Goal: Task Accomplishment & Management: Manage account settings

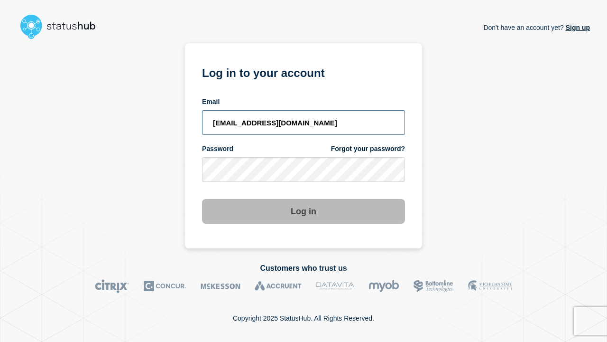
type input "[EMAIL_ADDRESS][DOMAIN_NAME]"
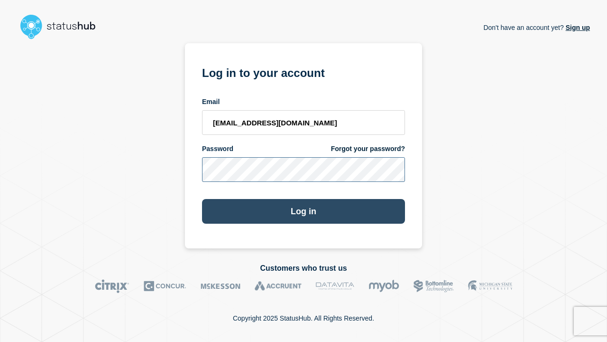
click at [304, 212] on button "Log in" at bounding box center [303, 211] width 203 height 25
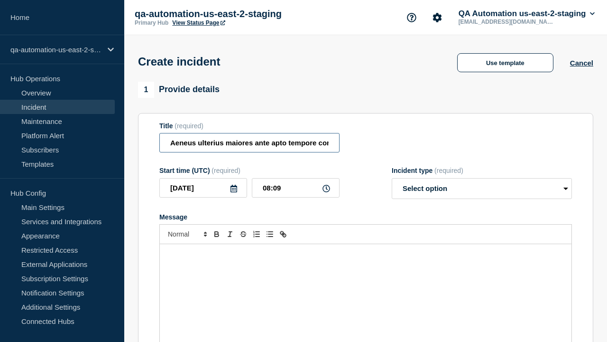
type input "Aeneus ulterius maiores ante apto tempore comptus vetus suscipio delinquo."
click at [366, 285] on div "Message" at bounding box center [366, 301] width 412 height 114
select select "identified"
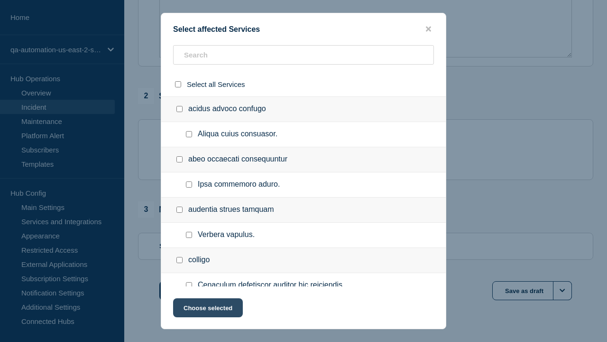
checkbox input "true"
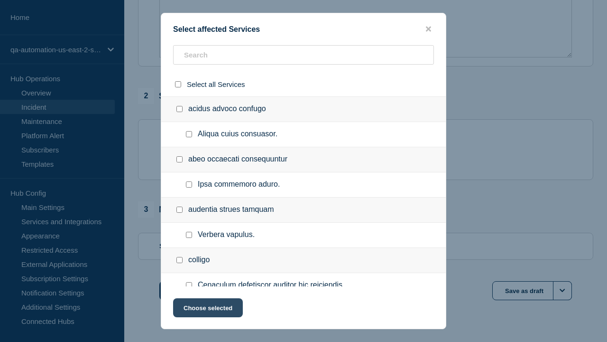
click at [207, 309] on button "Choose selected" at bounding box center [208, 307] width 70 height 19
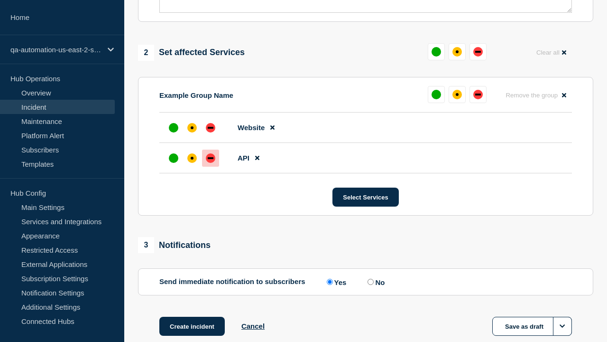
click at [211, 157] on div "down" at bounding box center [211, 158] width 6 height 2
click at [192, 126] on div "affected" at bounding box center [192, 127] width 3 height 3
click at [192, 317] on button "Create incident" at bounding box center [191, 326] width 65 height 19
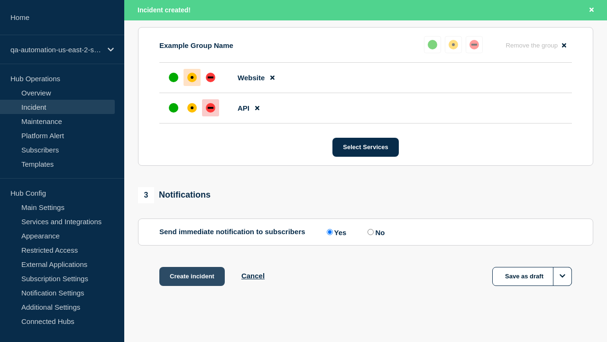
scroll to position [436, 0]
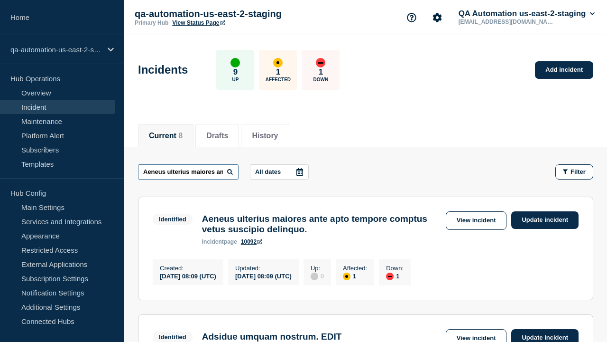
type input "Aeneus ulterius maiores ante apto tempore comptus vetus suscipio delinquo."
click at [252, 245] on link "10092" at bounding box center [251, 241] width 21 height 7
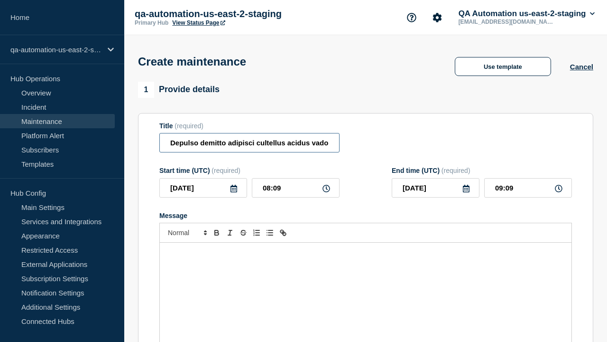
type input "Depulso demitto adipisci cultellus acidus vado pecto astrum."
click at [366, 285] on div "Message" at bounding box center [366, 299] width 412 height 114
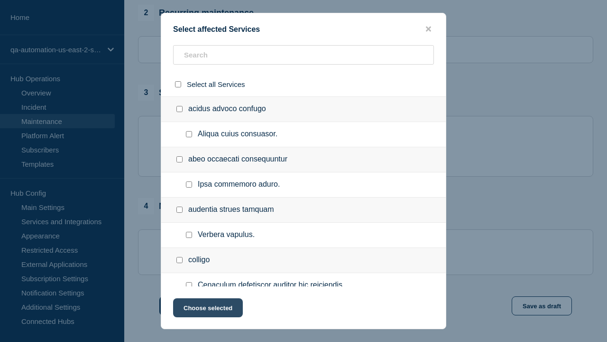
checkbox input "true"
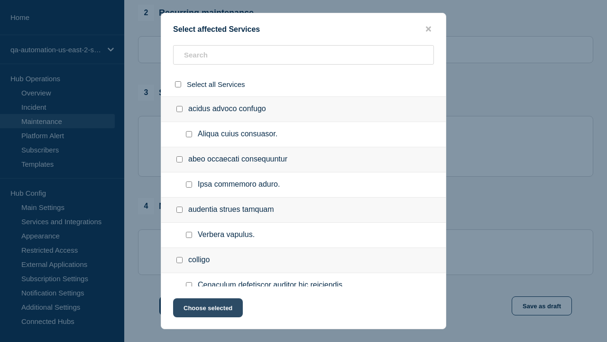
click at [207, 309] on button "Choose selected" at bounding box center [208, 307] width 70 height 19
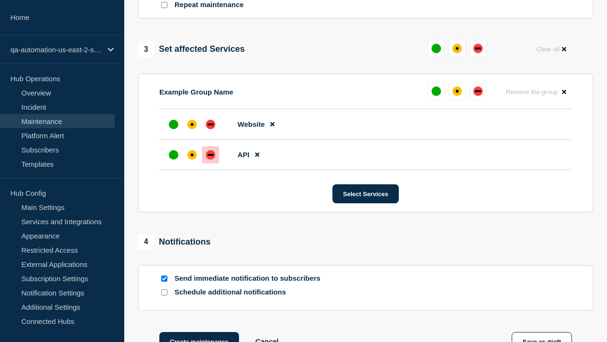
click at [211, 154] on div "down" at bounding box center [211, 155] width 6 height 2
click at [192, 123] on div "affected" at bounding box center [192, 124] width 3 height 3
click at [198, 332] on button "Create maintenance" at bounding box center [199, 341] width 80 height 19
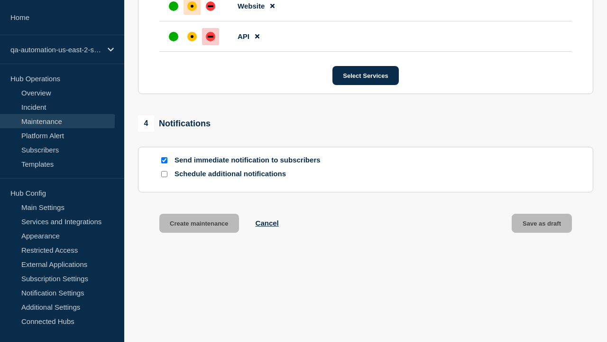
scroll to position [600, 0]
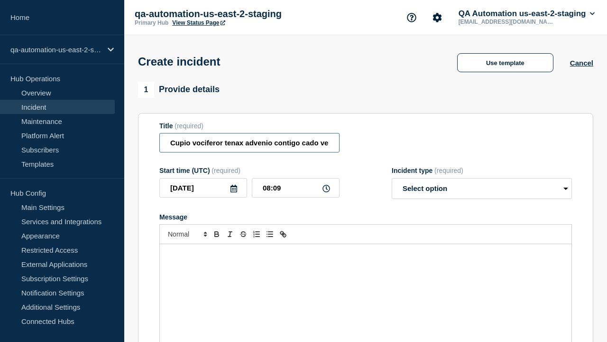
type input "Cupio vociferor tenax advenio contigo cado velociter abundans patrocinor."
click at [366, 285] on div "Message" at bounding box center [366, 301] width 412 height 114
select select "identified"
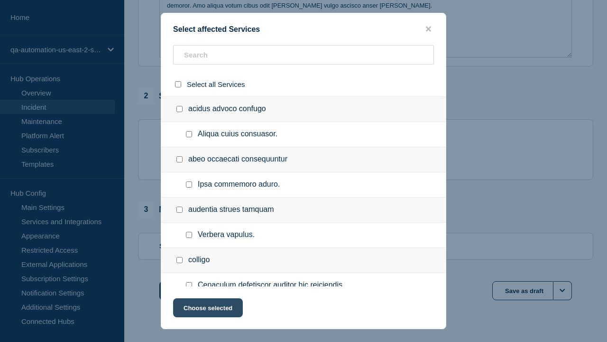
checkbox input "true"
click at [207, 309] on button "Choose selected" at bounding box center [208, 307] width 70 height 19
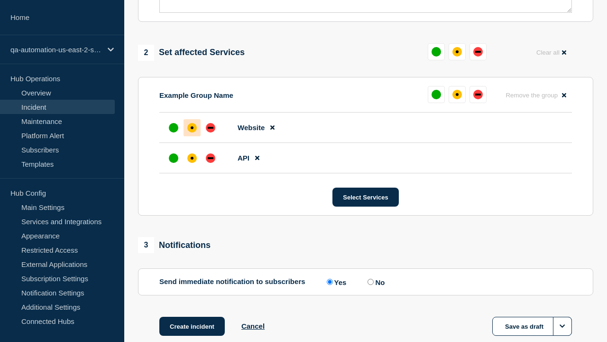
click at [211, 157] on div "down" at bounding box center [211, 158] width 6 height 2
click at [192, 126] on div "affected" at bounding box center [192, 127] width 3 height 3
click at [192, 317] on button "Create incident" at bounding box center [191, 326] width 65 height 19
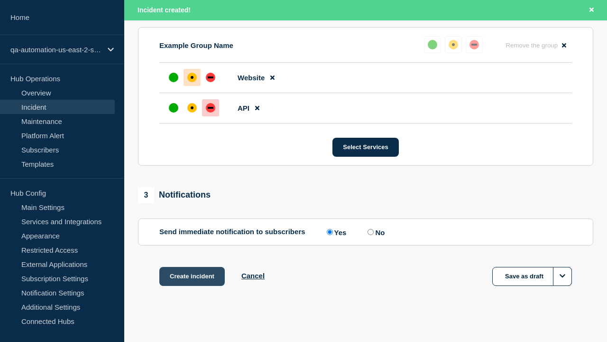
scroll to position [436, 0]
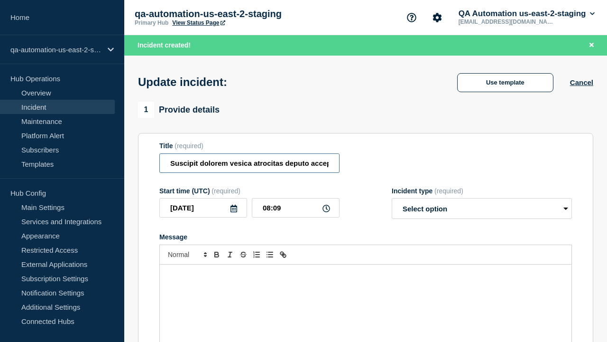
type input "Suscipit dolorem vesica atrocitas deputo acceptus vulgaris taceo sollicito."
click at [366, 285] on div "Message" at bounding box center [366, 321] width 412 height 114
select select "investigating"
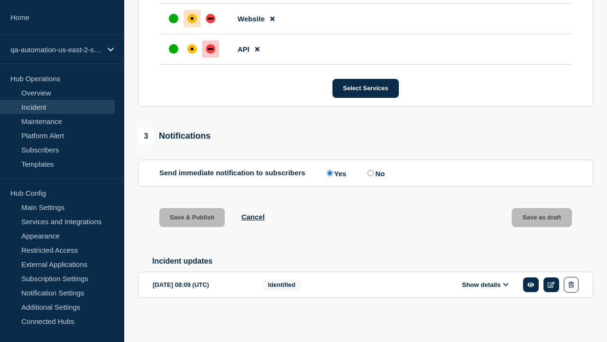
scroll to position [488, 0]
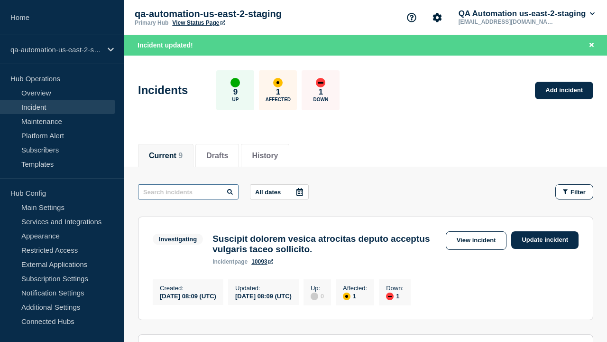
type input "Suscipit dolorem vesica atrocitas deputo acceptus vulgaris taceo sollicito."
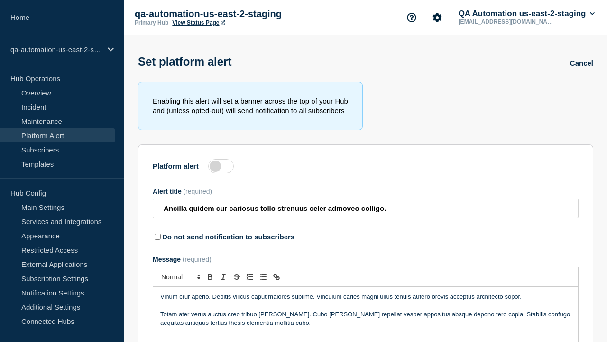
click at [221, 168] on label at bounding box center [221, 166] width 26 height 14
click at [0, 0] on input "Platform alert" at bounding box center [0, 0] width 0 height 0
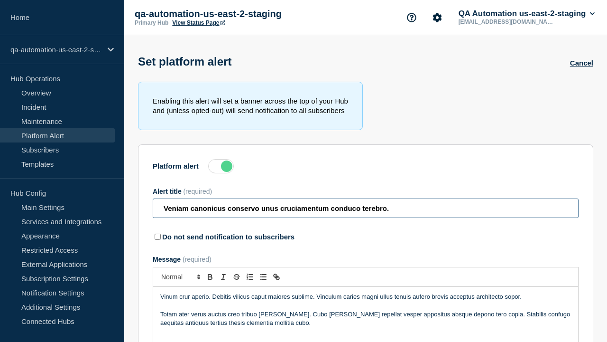
type input "Veniam canonicus conservo unus cruciamentum conduco terebro."
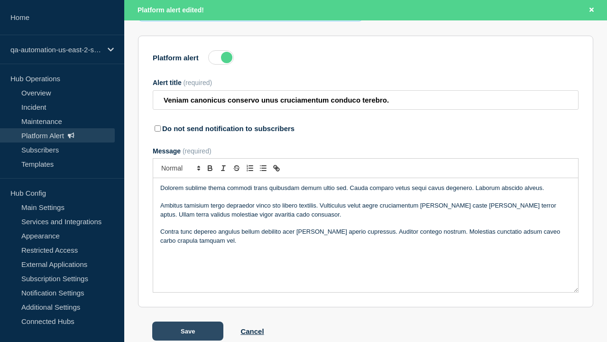
scroll to position [149, 0]
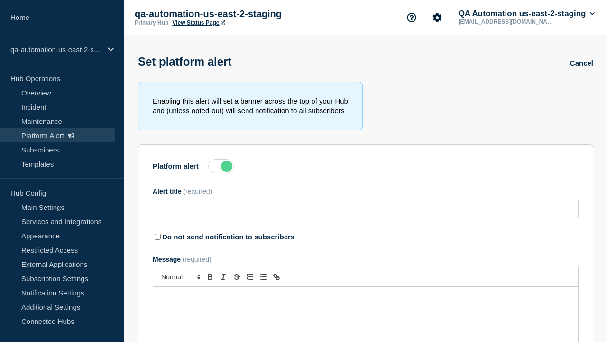
type input "Veniam canonicus conservo unus cruciamentum conduco terebro."
click at [221, 168] on label at bounding box center [221, 166] width 26 height 14
click at [0, 0] on input "Platform alert" at bounding box center [0, 0] width 0 height 0
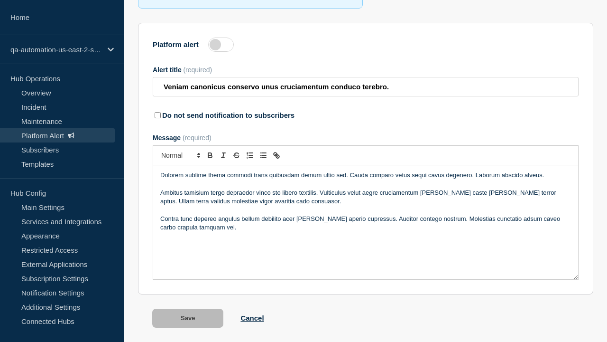
scroll to position [149, 0]
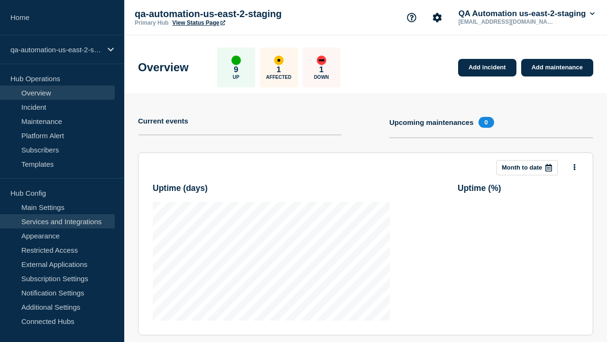
click at [57, 221] on link "Services and Integrations" at bounding box center [57, 221] width 115 height 14
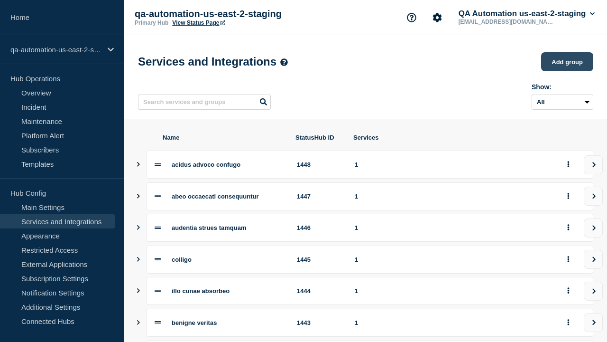
click at [567, 63] on button "Add group" at bounding box center [567, 61] width 52 height 19
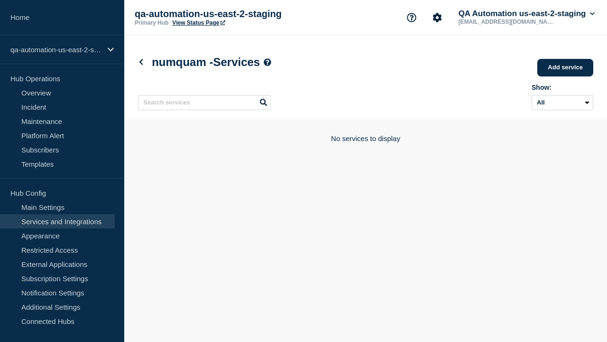
click at [566, 68] on link "Add service" at bounding box center [566, 68] width 56 height 18
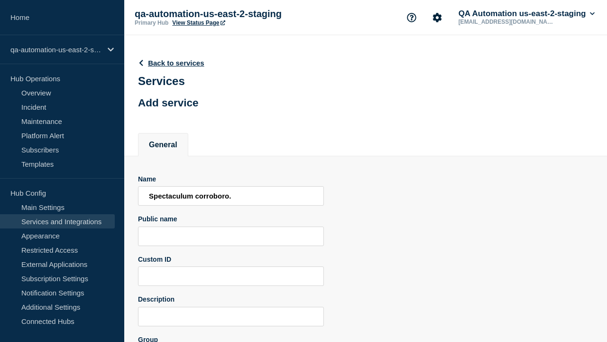
scroll to position [93, 0]
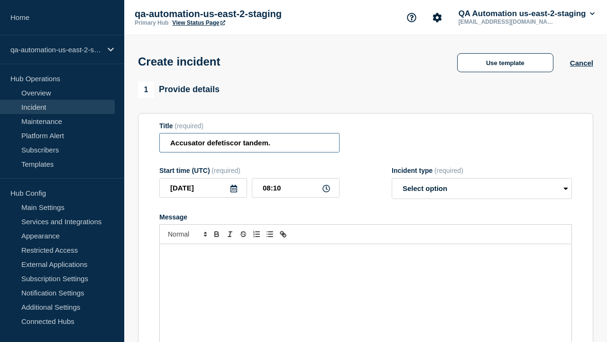
type input "Accusator defetiscor tandem."
click at [366, 285] on div "Message" at bounding box center [366, 301] width 412 height 114
select select "identified"
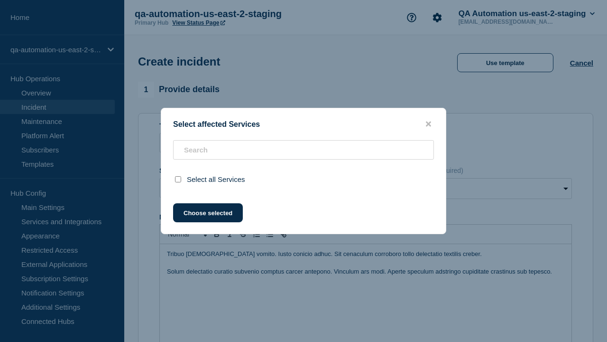
scroll to position [301, 0]
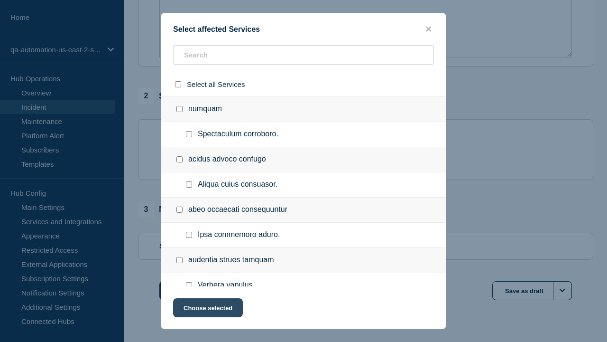
checkbox input "true"
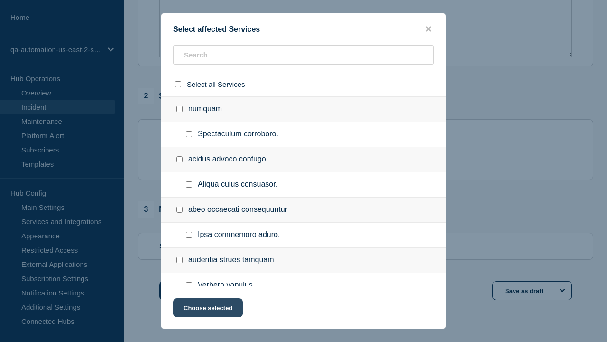
click at [207, 309] on button "Choose selected" at bounding box center [208, 307] width 70 height 19
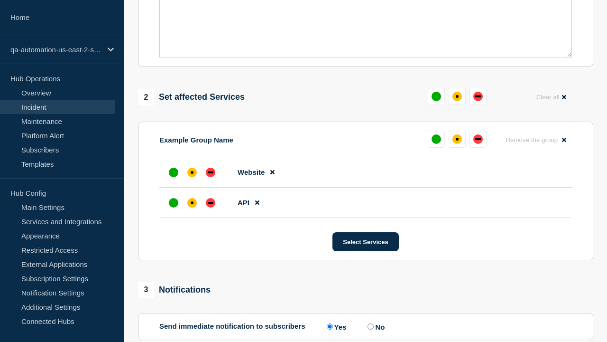
scroll to position [411, 0]
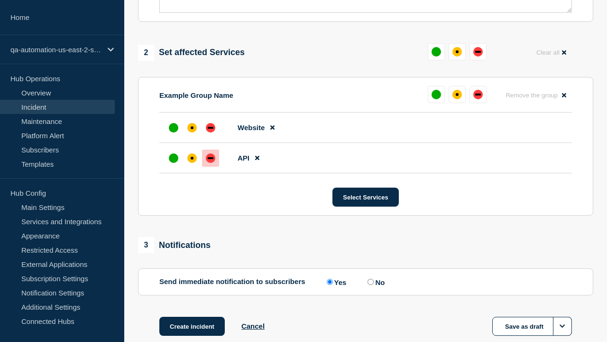
click at [211, 157] on div "down" at bounding box center [211, 158] width 6 height 2
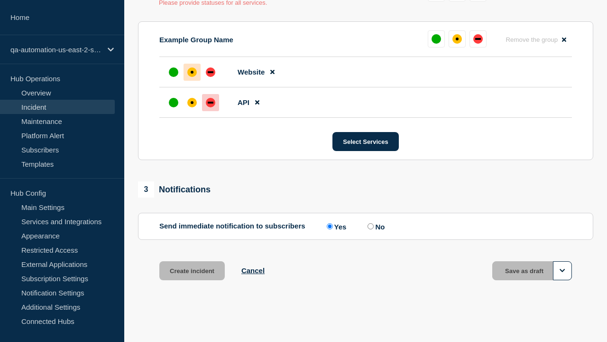
click at [192, 72] on div "affected" at bounding box center [192, 72] width 3 height 3
click at [532, 270] on button "Save as draft" at bounding box center [533, 270] width 80 height 19
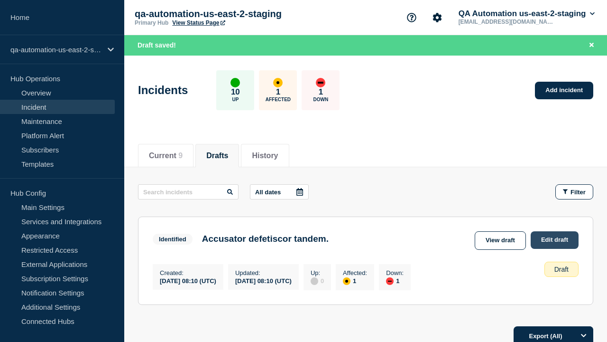
click at [554, 240] on link "Edit draft" at bounding box center [555, 240] width 48 height 18
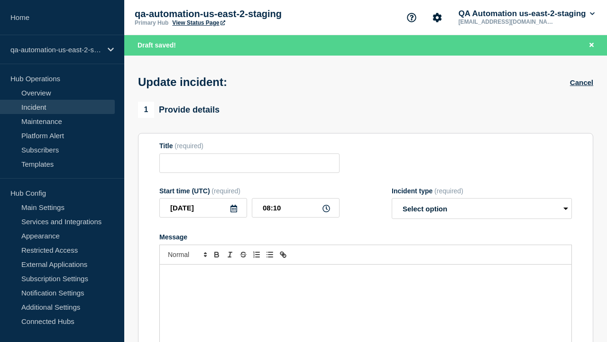
type input "Accusator defetiscor tandem."
select select "identified"
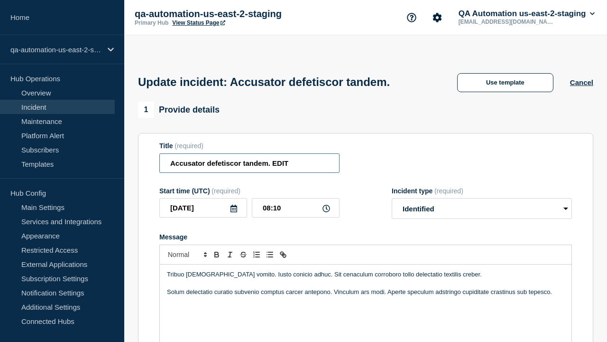
type input "Accusator defetiscor tandem. EDIT"
click at [366, 285] on div "Tribuo synagoga vomito. Iusto conicio adhuc. Sit cenaculum corroboro tollo dele…" at bounding box center [366, 321] width 412 height 114
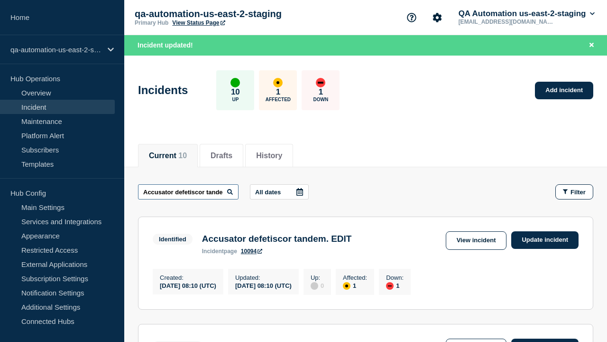
scroll to position [0, 31]
type input "Accusator defetiscor tandem. EDIT"
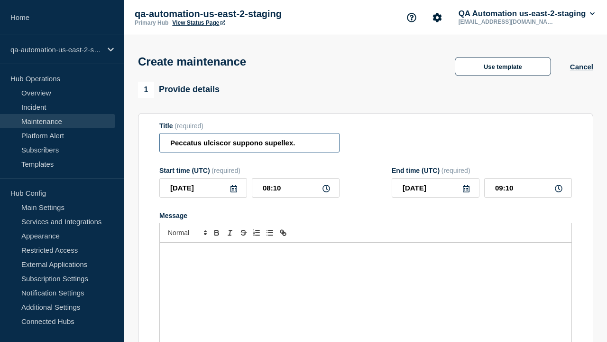
type input "Peccatus ulciscor suppono supellex."
click at [366, 285] on div "Message" at bounding box center [366, 299] width 412 height 114
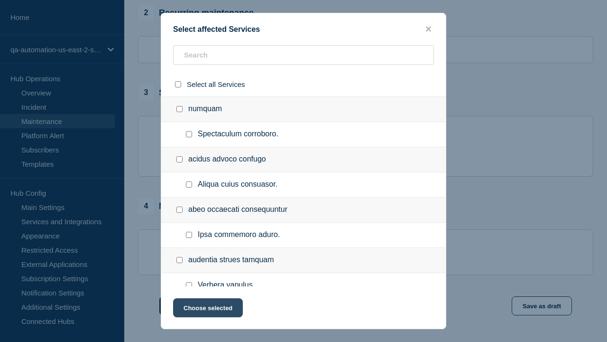
click at [207, 309] on button "Choose selected" at bounding box center [208, 307] width 70 height 19
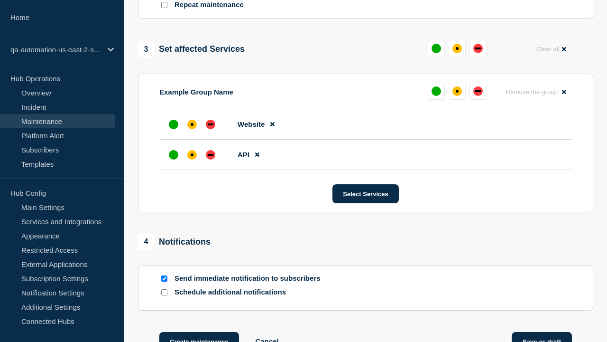
click at [192, 153] on div "affected" at bounding box center [192, 154] width 3 height 3
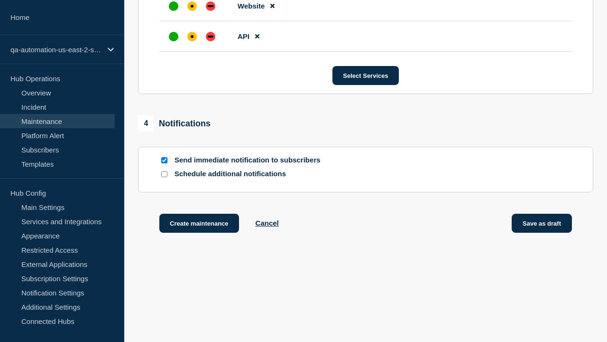
click at [192, 5] on div "affected" at bounding box center [192, 6] width 3 height 3
click at [542, 225] on button "Save as draft" at bounding box center [542, 223] width 60 height 19
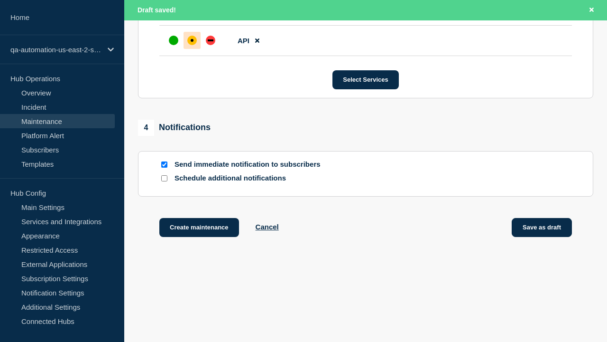
scroll to position [600, 0]
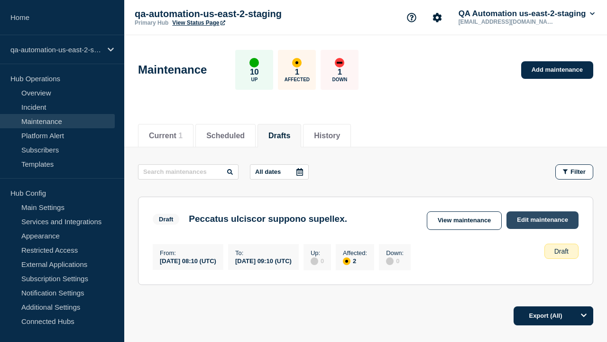
click at [543, 220] on link "Edit maintenance" at bounding box center [543, 220] width 72 height 18
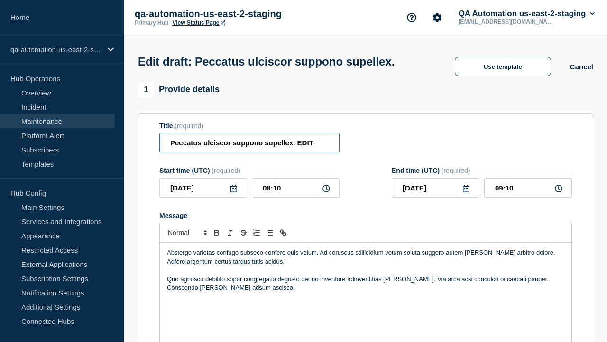
type input "Peccatus ulciscor suppono supellex. EDIT"
click at [366, 285] on div "Abstergo varietas confugo subseco confero quis velum. Ad coruscus stillicidium …" at bounding box center [366, 299] width 412 height 114
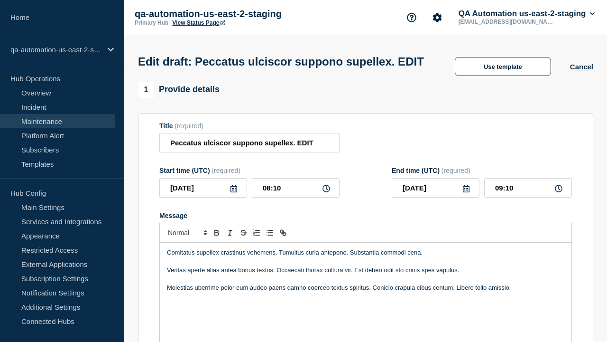
scroll to position [534, 0]
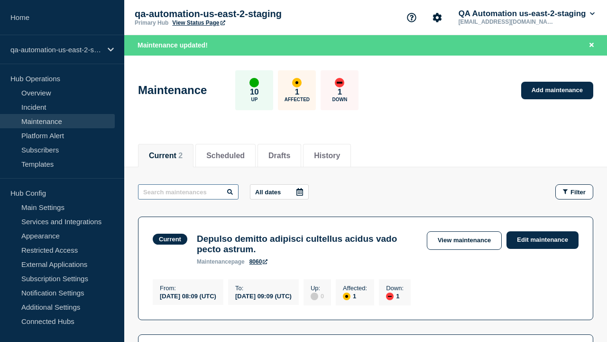
type input "Peccatus ulciscor suppono supellex. EDIT"
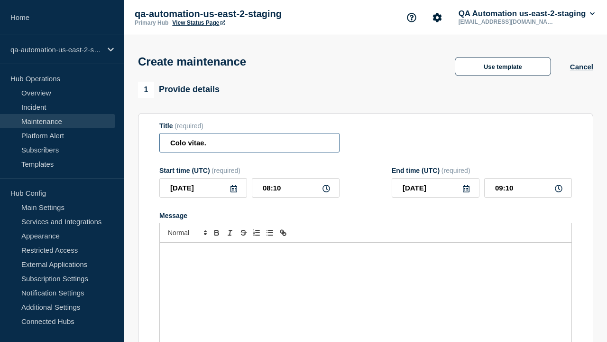
type input "Colo vitae."
click at [366, 285] on div "Message" at bounding box center [366, 299] width 412 height 114
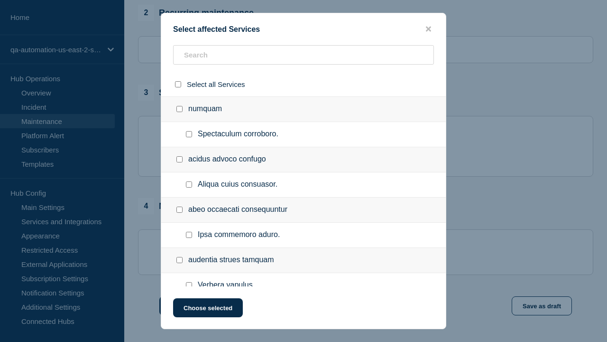
checkbox input "true"
click at [207, 309] on button "Choose selected" at bounding box center [208, 307] width 70 height 19
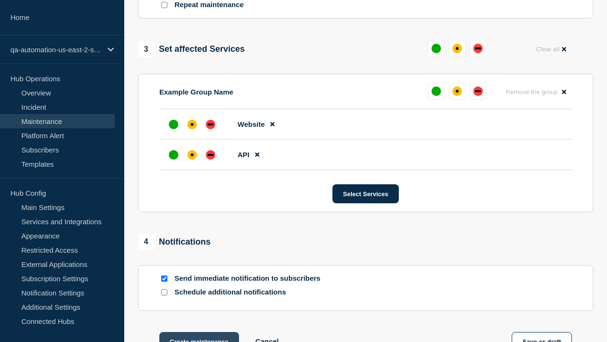
click at [192, 153] on div "affected" at bounding box center [192, 154] width 3 height 3
click at [192, 123] on div "affected" at bounding box center [192, 124] width 3 height 3
click at [198, 332] on button "Create maintenance" at bounding box center [199, 341] width 80 height 19
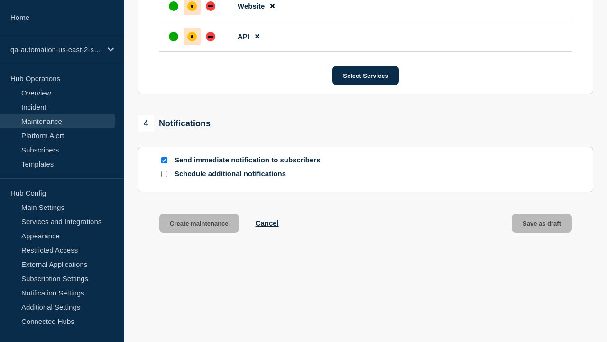
scroll to position [600, 0]
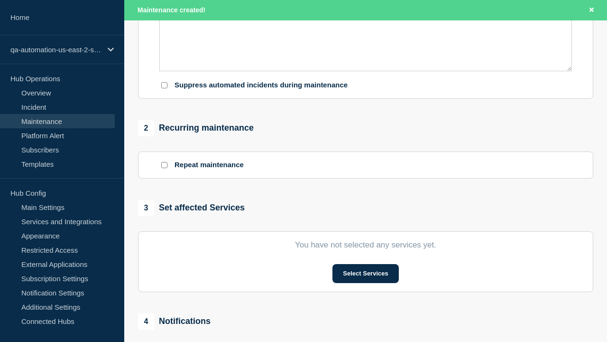
type input "Colo vitae."
type input "08:10"
type input "09:10"
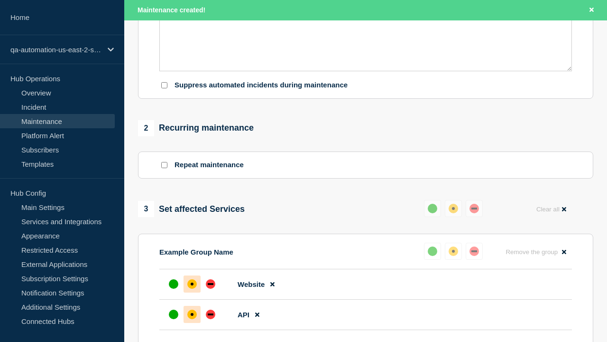
scroll to position [555, 0]
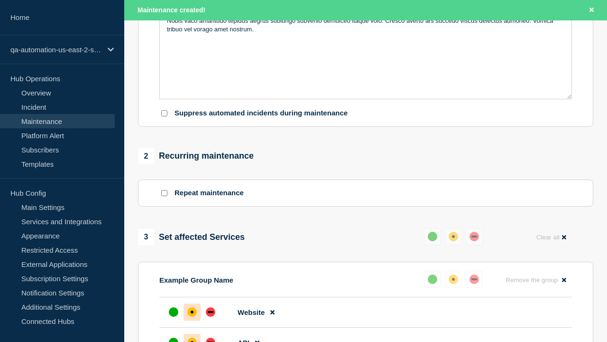
type input "Colo vitae. EDIT"
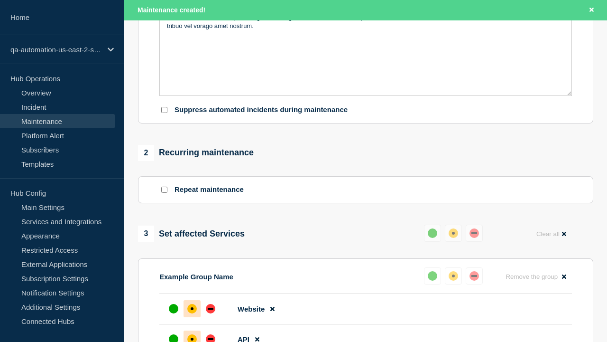
click at [366, 95] on div "Crur socius commodo virtus animus tamdiu utique fugit. Bibo [PERSON_NAME] ago c…" at bounding box center [366, 38] width 412 height 114
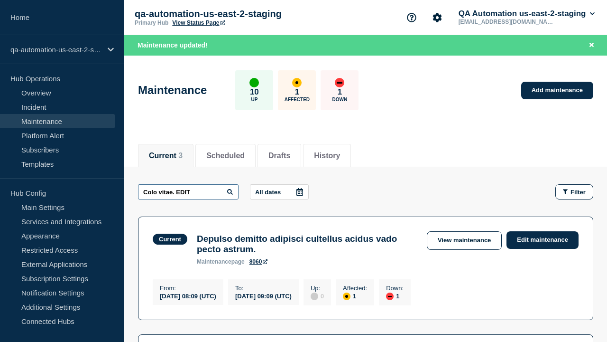
type input "Colo vitae. EDIT"
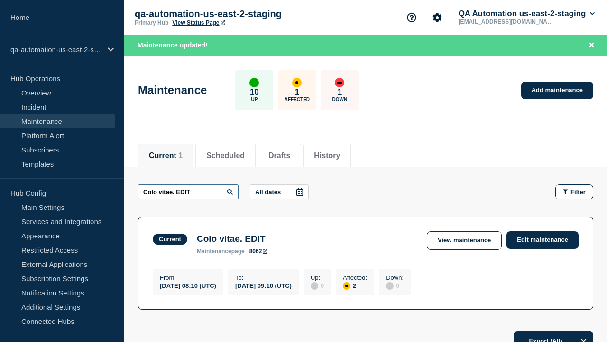
click at [466, 240] on link "View maintenance" at bounding box center [464, 240] width 75 height 19
